Goal: Task Accomplishment & Management: Complete application form

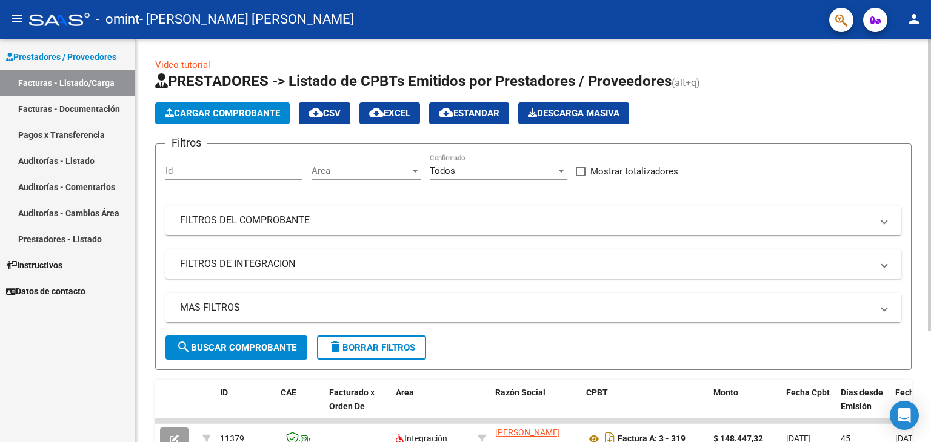
click at [256, 115] on span "Cargar Comprobante" at bounding box center [222, 113] width 115 height 11
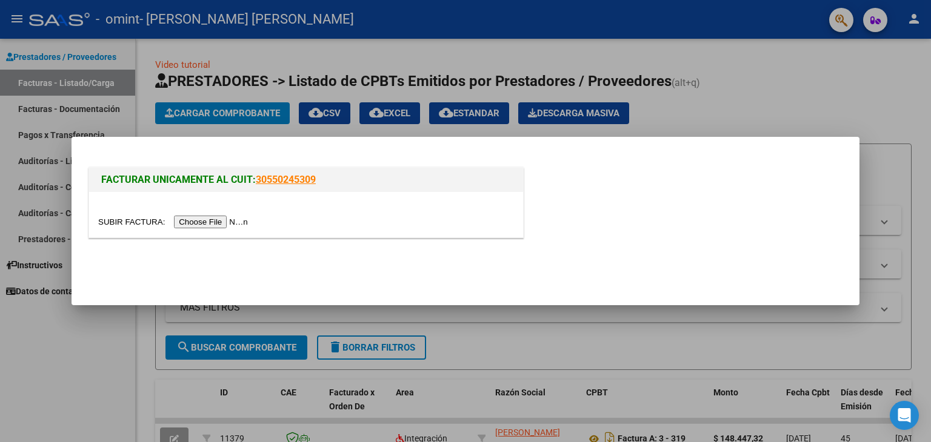
click at [221, 224] on input "file" at bounding box center [174, 222] width 153 height 13
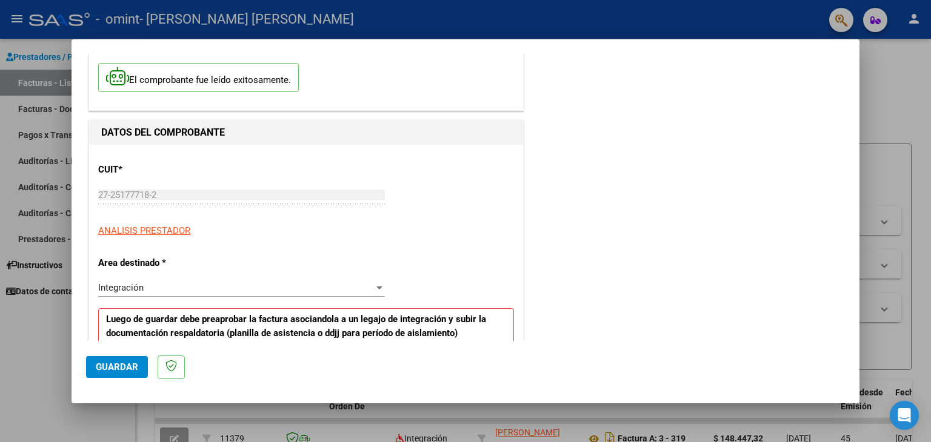
scroll to position [121, 0]
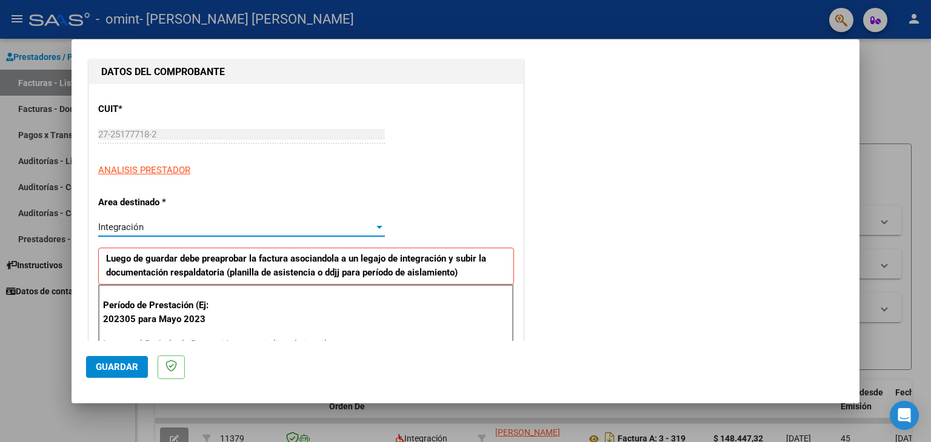
click at [229, 225] on div "Integración" at bounding box center [236, 227] width 276 height 11
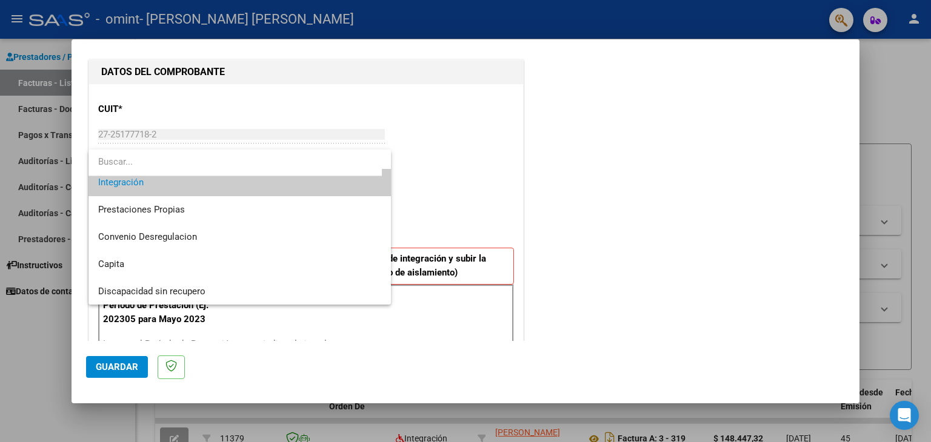
scroll to position [0, 0]
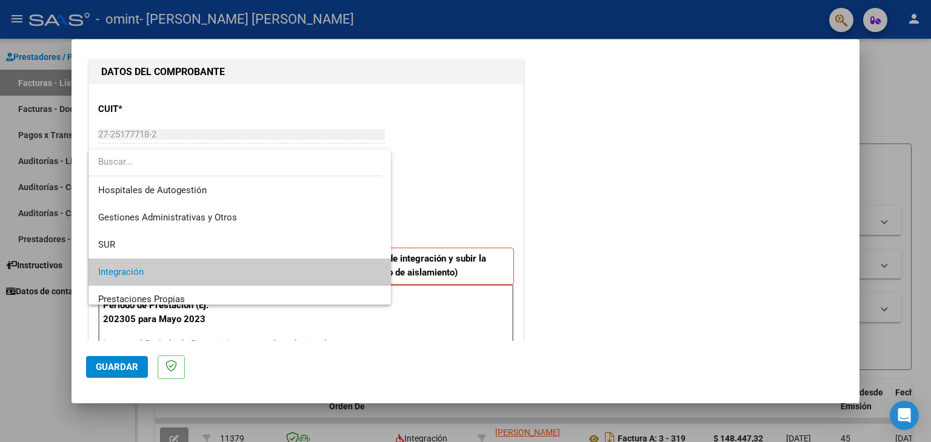
click at [172, 264] on span "Integración" at bounding box center [240, 272] width 284 height 27
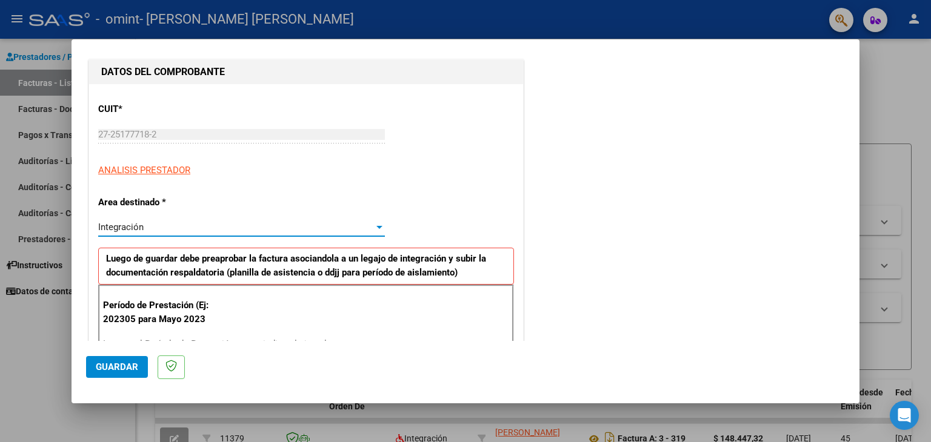
scroll to position [242, 0]
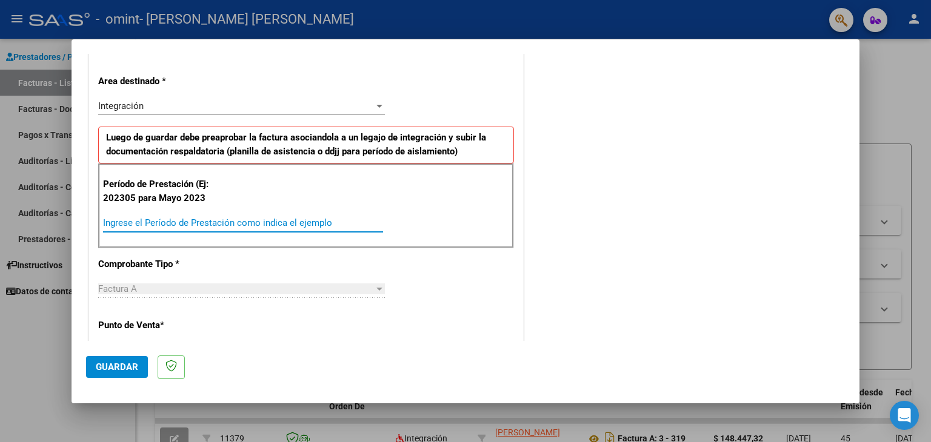
click at [151, 220] on input "Ingrese el Período de Prestación como indica el ejemplo" at bounding box center [243, 223] width 280 height 11
type input "202507"
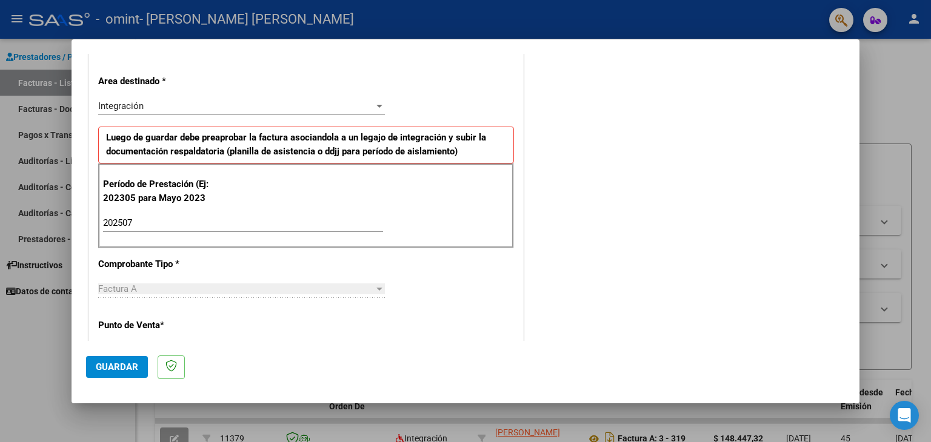
scroll to position [303, 0]
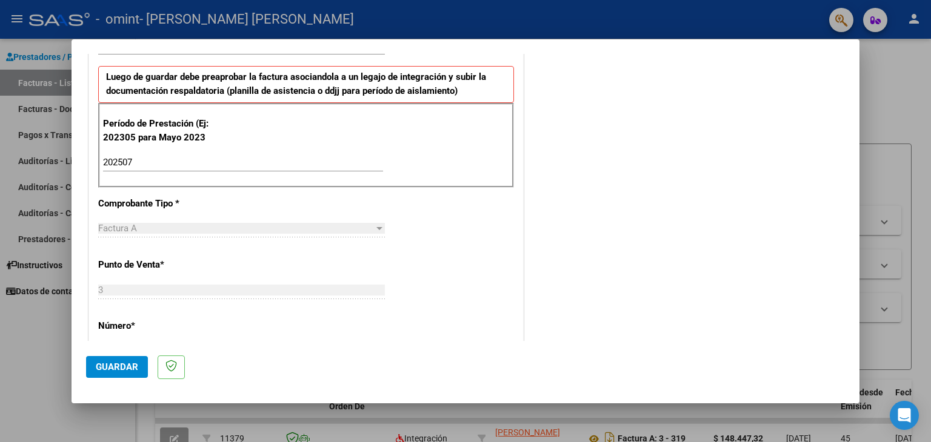
click at [171, 231] on div "Factura A" at bounding box center [236, 228] width 276 height 11
click at [365, 226] on div "Factura A" at bounding box center [236, 228] width 276 height 11
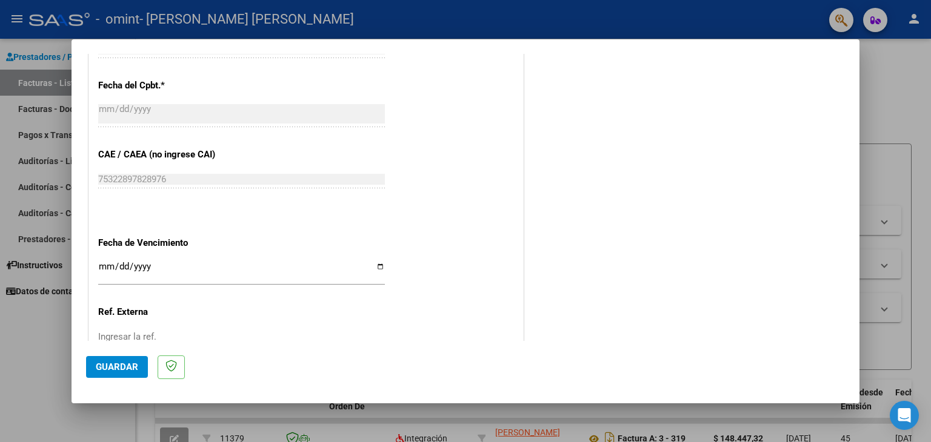
scroll to position [727, 0]
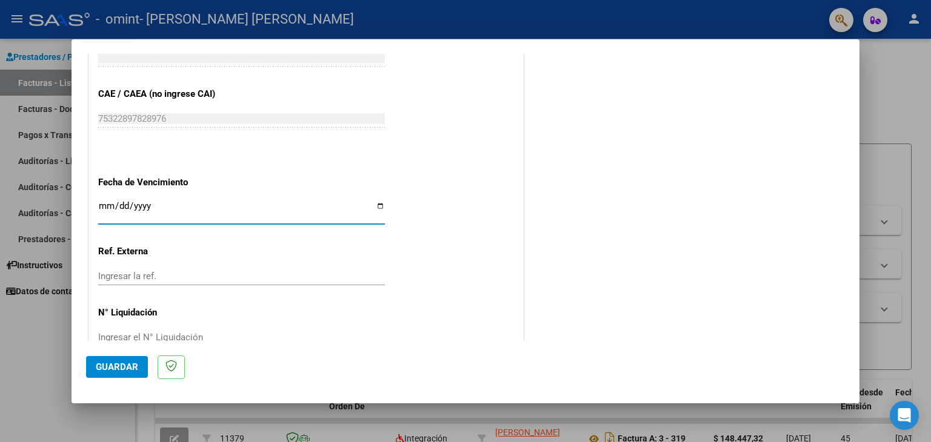
click at [379, 207] on input "Ingresar la fecha" at bounding box center [241, 210] width 287 height 19
click at [104, 198] on div "Ingresar la fecha" at bounding box center [241, 211] width 287 height 26
type input "[DATE]"
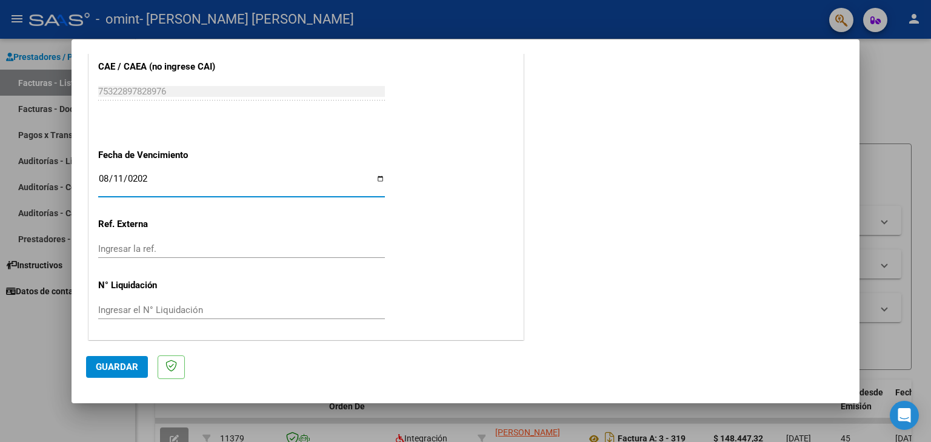
click at [121, 369] on span "Guardar" at bounding box center [117, 367] width 42 height 11
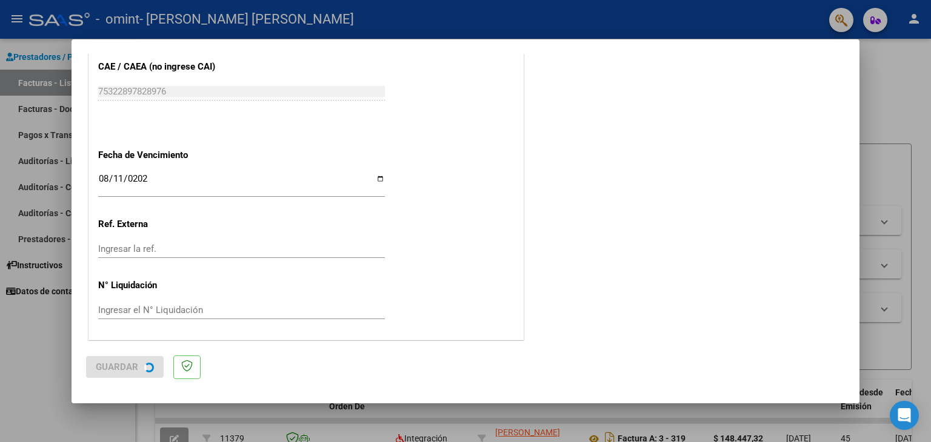
scroll to position [0, 0]
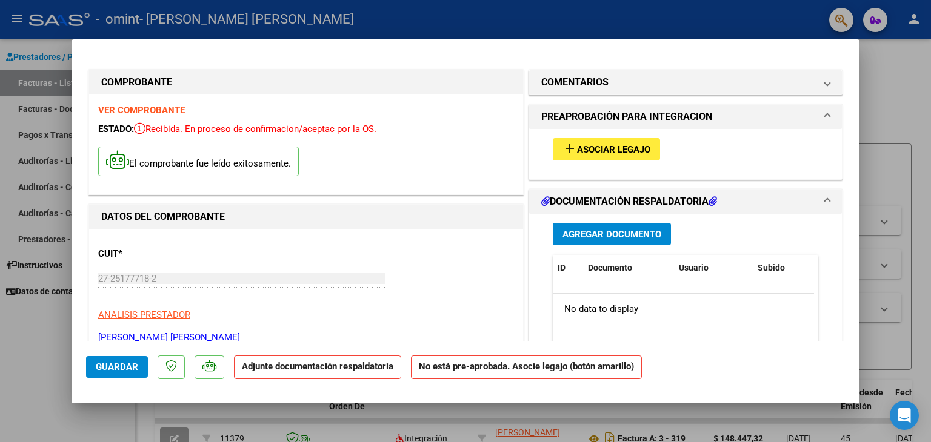
click at [621, 144] on span "add Asociar Legajo" at bounding box center [606, 149] width 88 height 11
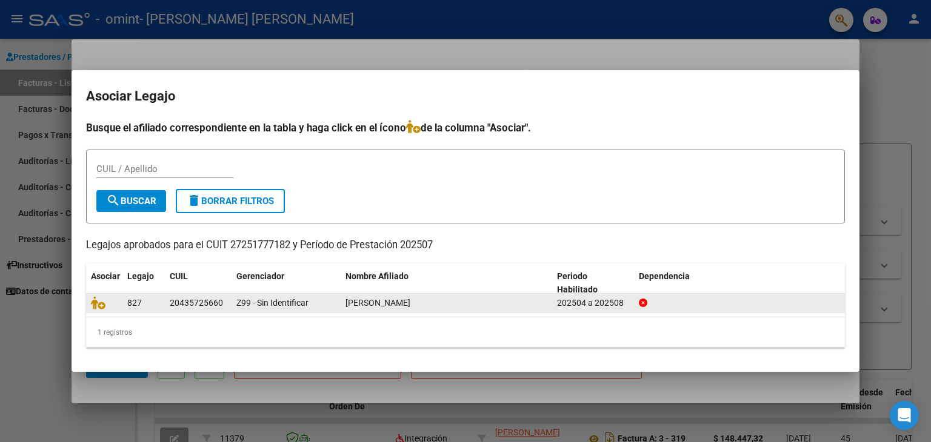
click at [385, 301] on span "[PERSON_NAME]" at bounding box center [377, 303] width 65 height 10
click at [97, 304] on icon at bounding box center [98, 302] width 15 height 13
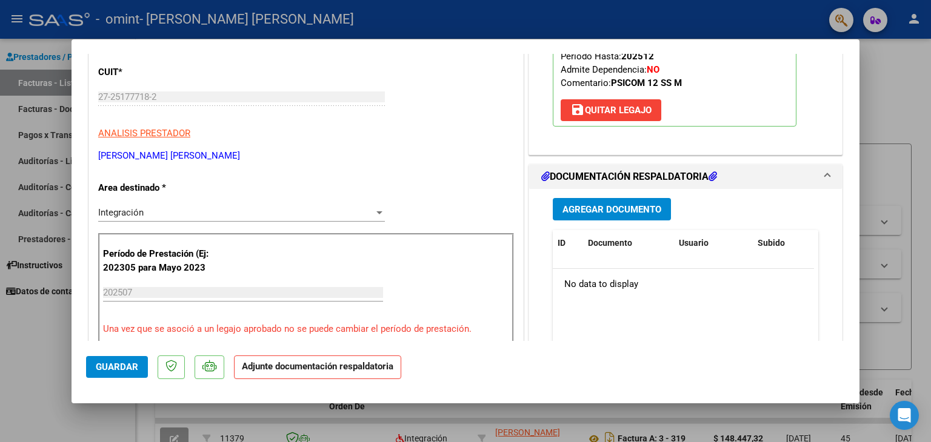
scroll to position [242, 0]
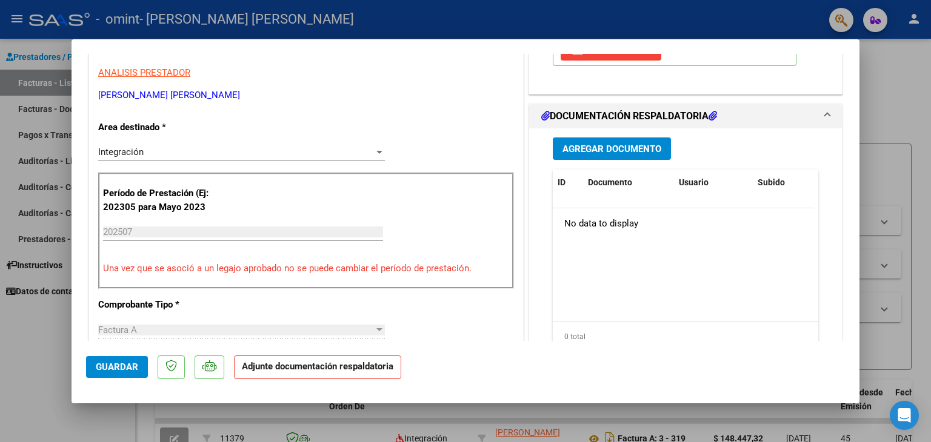
click at [44, 367] on div at bounding box center [465, 221] width 931 height 442
type input "$ 0,00"
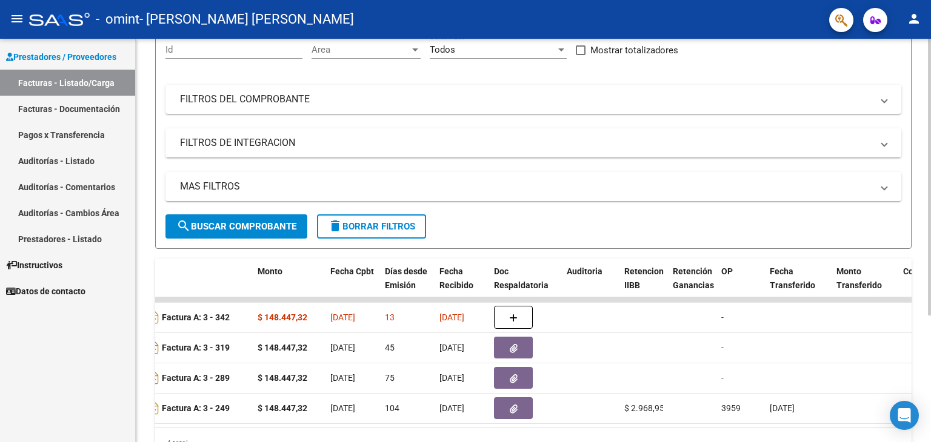
scroll to position [0, 0]
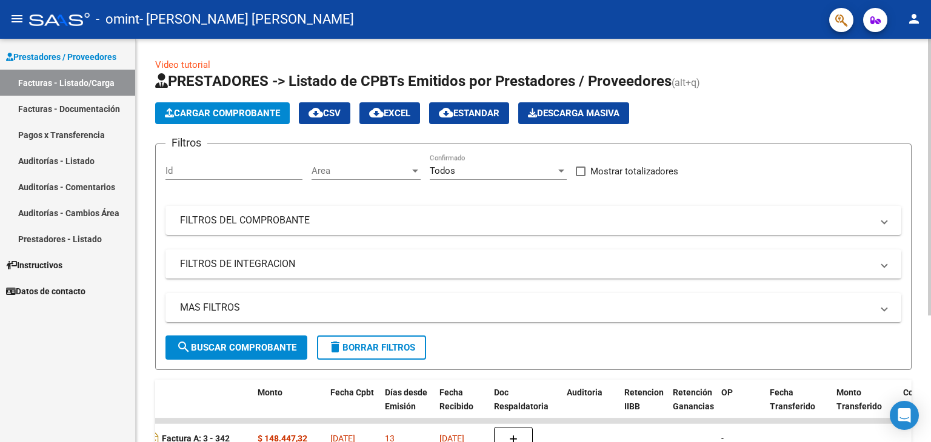
click at [844, 245] on div "Filtros Id Area Area Todos Confirmado Mostrar totalizadores FILTROS DEL COMPROB…" at bounding box center [533, 245] width 736 height 182
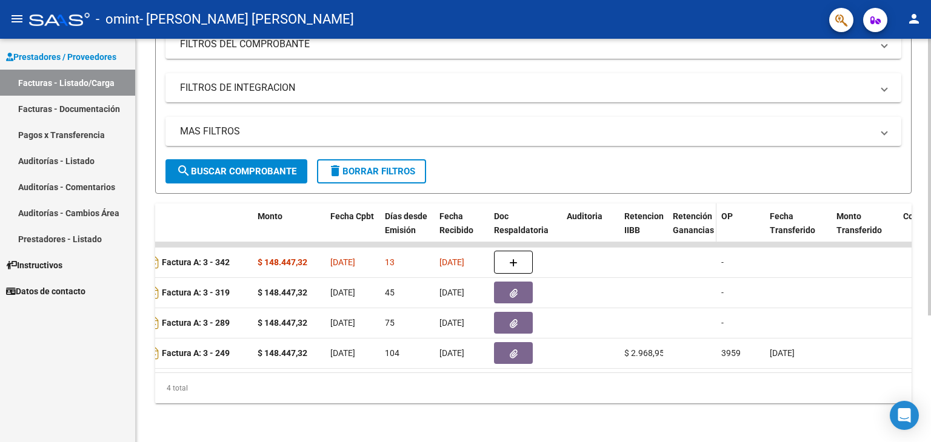
scroll to position [184, 0]
click at [634, 99] on div "Filtros Id Area Area Todos Confirmado Mostrar totalizadores FILTROS DEL COMPROB…" at bounding box center [533, 69] width 736 height 182
